Goal: Communication & Community: Answer question/provide support

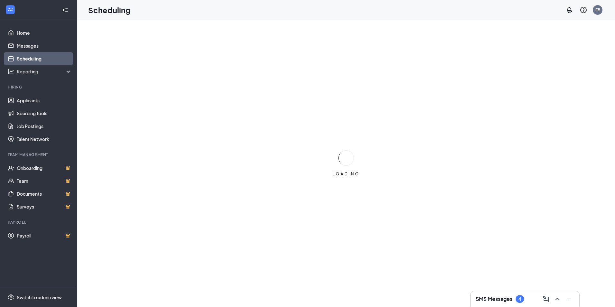
click at [490, 297] on h3 "SMS Messages" at bounding box center [494, 298] width 37 height 7
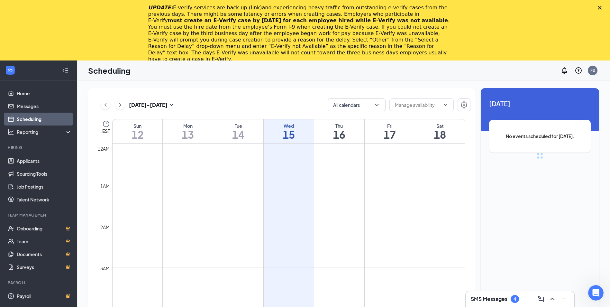
scroll to position [316, 0]
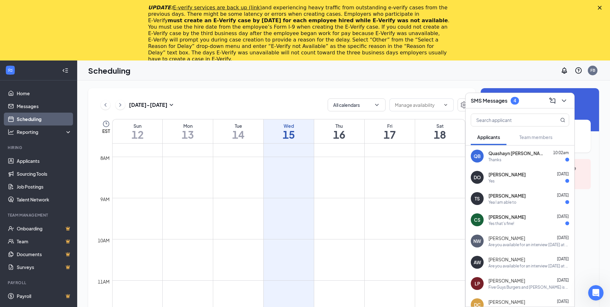
click at [507, 172] on span "[PERSON_NAME]" at bounding box center [506, 174] width 37 height 6
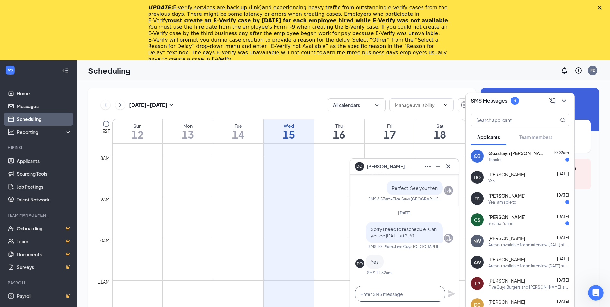
click at [423, 290] on textarea at bounding box center [400, 293] width 90 height 15
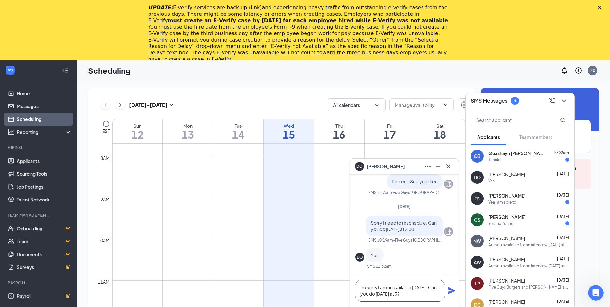
scroll to position [1, 0]
drag, startPoint x: 360, startPoint y: 287, endPoint x: 437, endPoint y: 298, distance: 78.3
click at [437, 298] on textarea "Im sorry I am unavailable [DATE]. Can you do [DATE] at 3?" at bounding box center [400, 290] width 90 height 22
type textarea "Im sorry I am unavailable [DATE]. Can you do [DATE] at 3?"
click at [450, 292] on icon "Plane" at bounding box center [451, 290] width 7 height 7
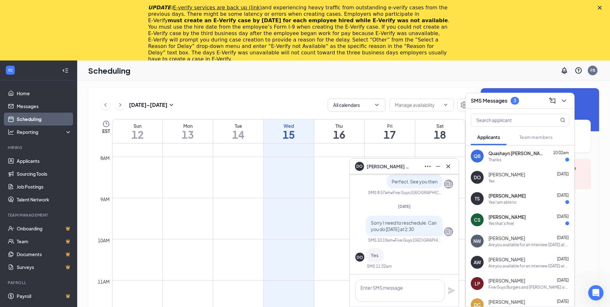
scroll to position [0, 0]
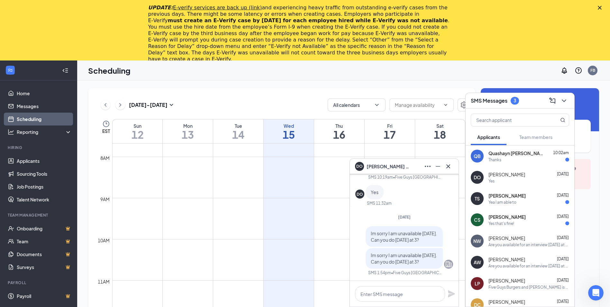
click at [515, 199] on div "Yea I am able to" at bounding box center [502, 201] width 28 height 5
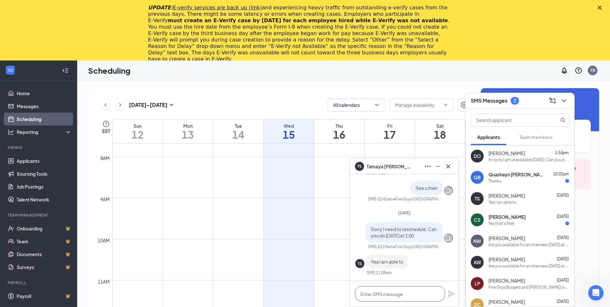
click at [415, 292] on textarea at bounding box center [400, 293] width 90 height 15
paste textarea "Im sorry I am unavailable [DATE]. Can you do [DATE] at 3?"
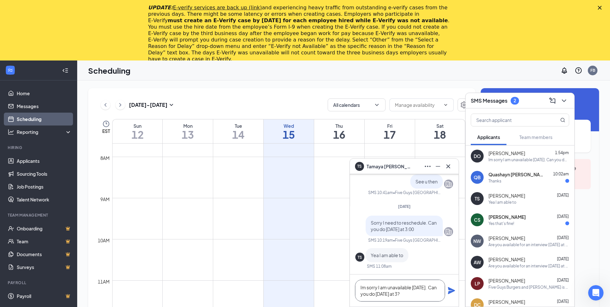
type textarea "Im sorry I am unavailable [DATE]. Can you do [DATE] at 3?"
click at [451, 291] on icon "Plane" at bounding box center [451, 290] width 7 height 7
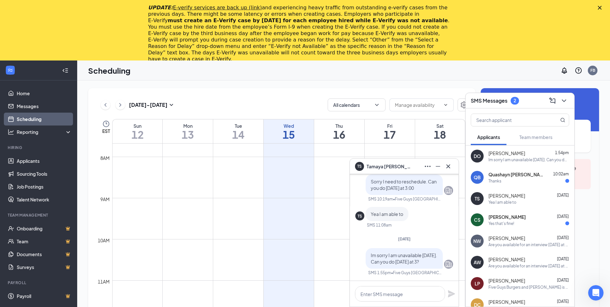
click at [499, 221] on div "Yes that's fine!" at bounding box center [501, 223] width 26 height 5
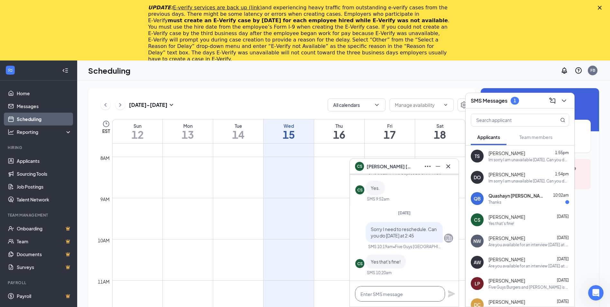
drag, startPoint x: 499, startPoint y: 220, endPoint x: 399, endPoint y: 289, distance: 121.8
paste textarea "Im sorry I am unavailable [DATE]. Can you do [DATE] at 3?"
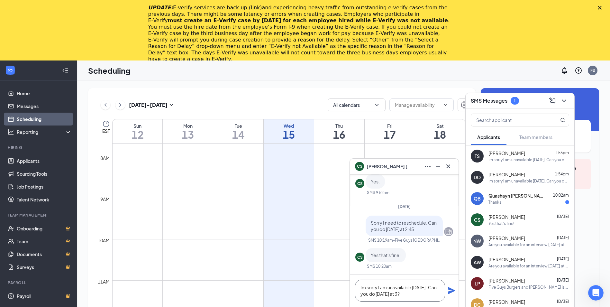
type textarea "Im sorry I am unavailable [DATE]. Can you do [DATE] at 3?"
click at [451, 291] on icon "Plane" at bounding box center [451, 290] width 7 height 7
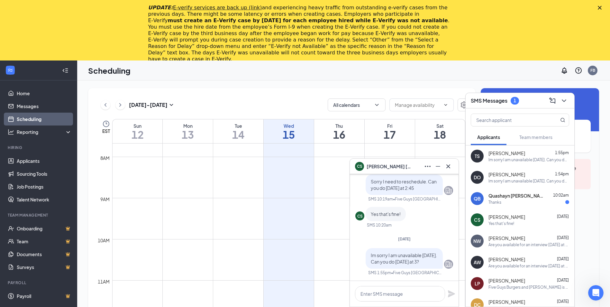
scroll to position [0, 0]
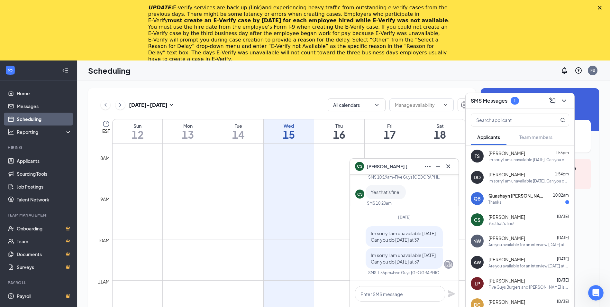
click at [512, 200] on div "Thanks" at bounding box center [528, 201] width 81 height 5
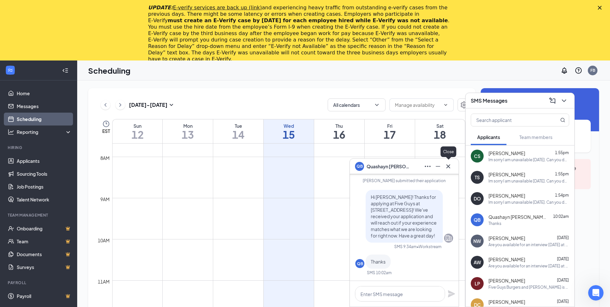
click at [448, 165] on icon "Cross" at bounding box center [448, 166] width 8 height 8
